Goal: Task Accomplishment & Management: Manage account settings

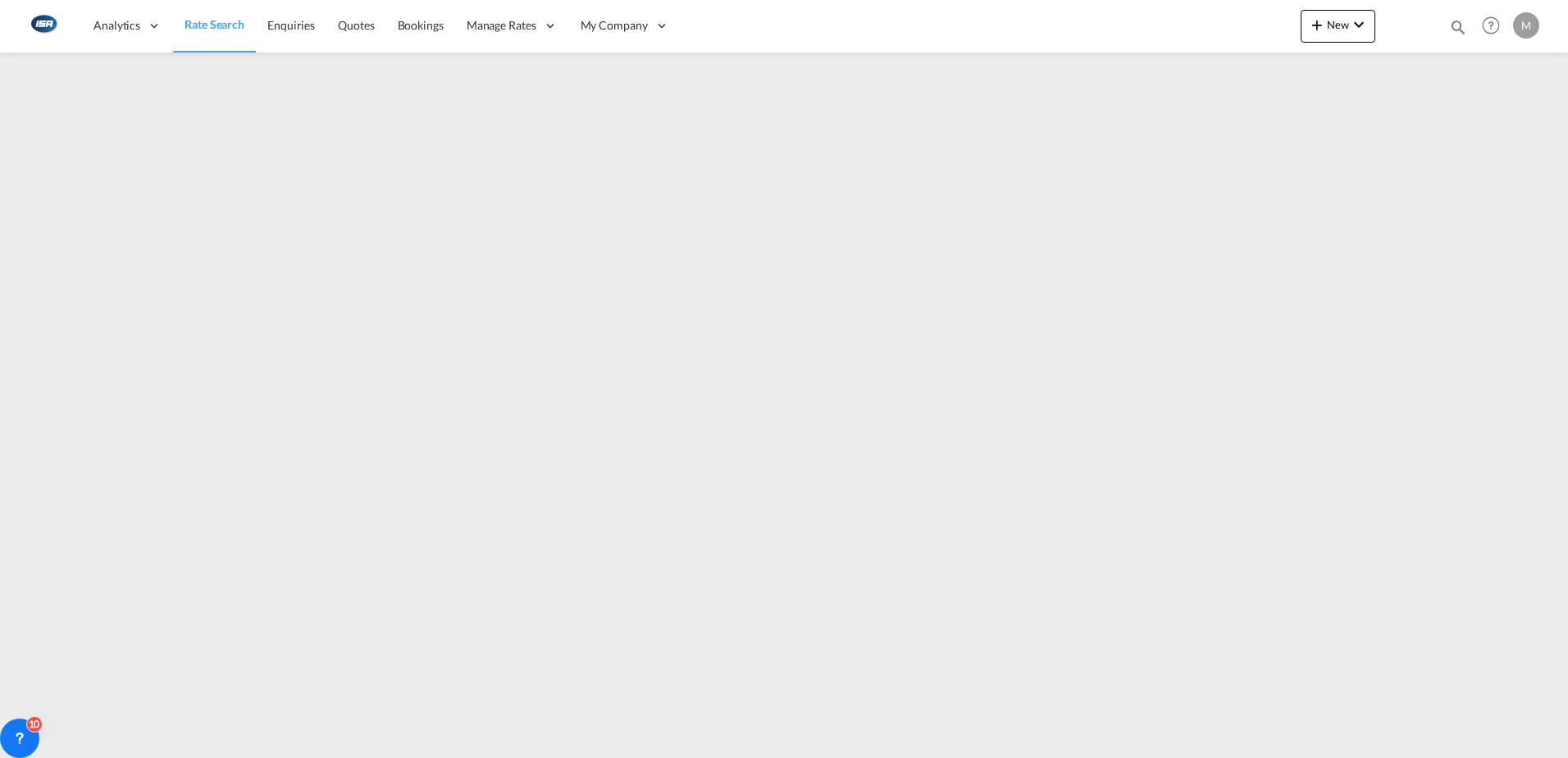
click at [1526, 20] on div "M" at bounding box center [1526, 25] width 26 height 26
click at [1489, 123] on button "Logout" at bounding box center [1507, 125] width 106 height 33
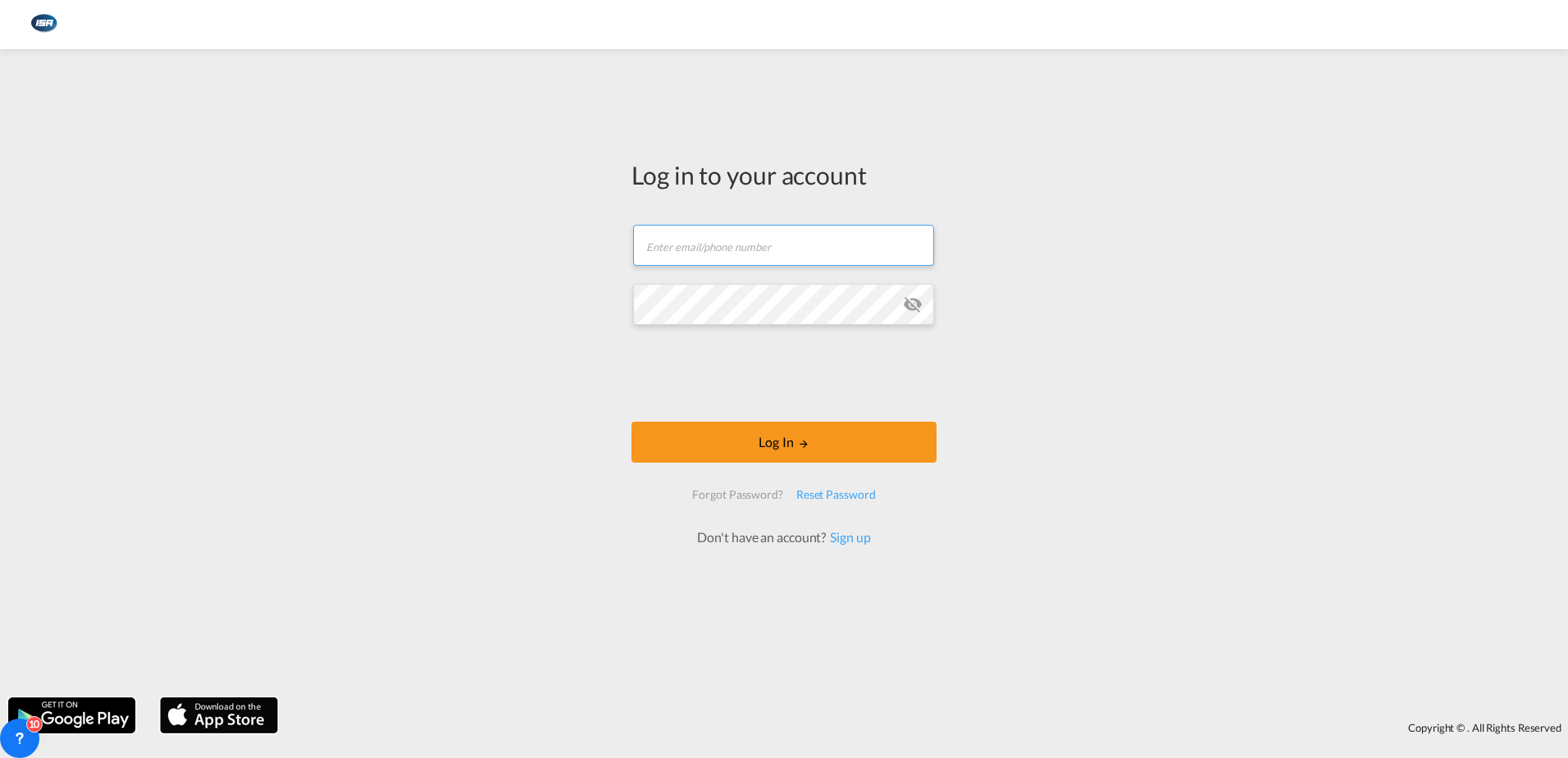
type input "[EMAIL_ADDRESS][DOMAIN_NAME]"
